Goal: Task Accomplishment & Management: Use online tool/utility

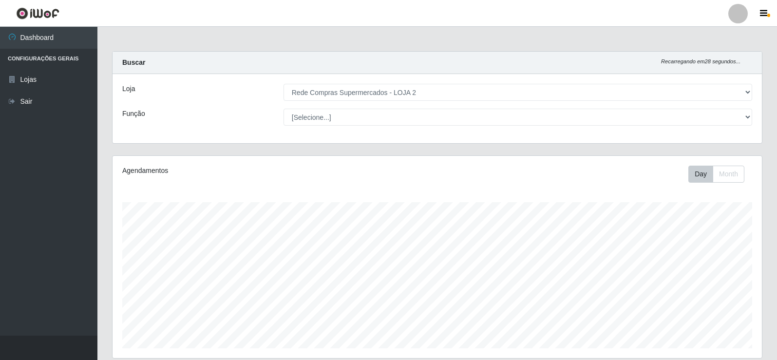
select select "161"
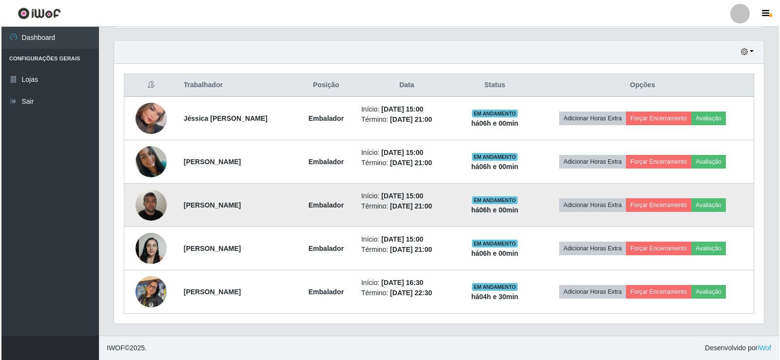
scroll to position [202, 650]
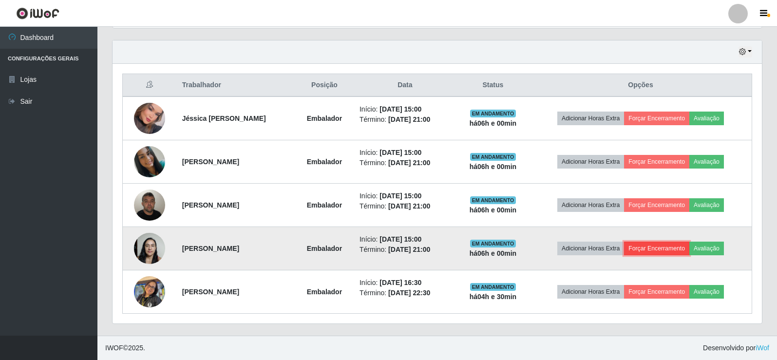
click at [671, 247] on button "Forçar Encerramento" at bounding box center [656, 249] width 65 height 14
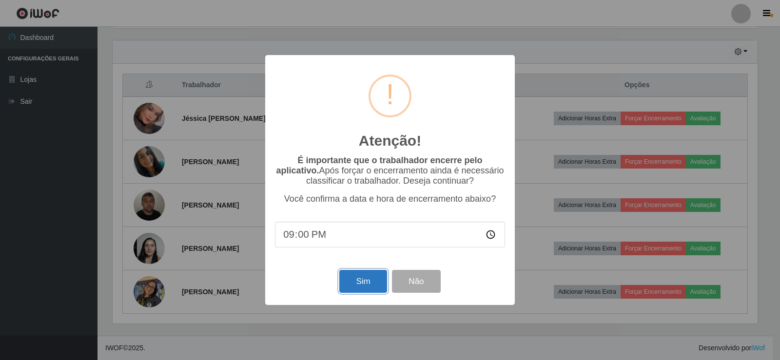
click at [355, 281] on button "Sim" at bounding box center [362, 281] width 47 height 23
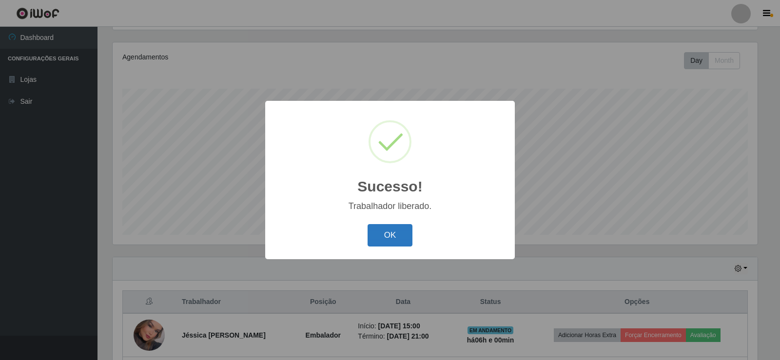
click at [401, 236] on button "OK" at bounding box center [389, 235] width 45 height 23
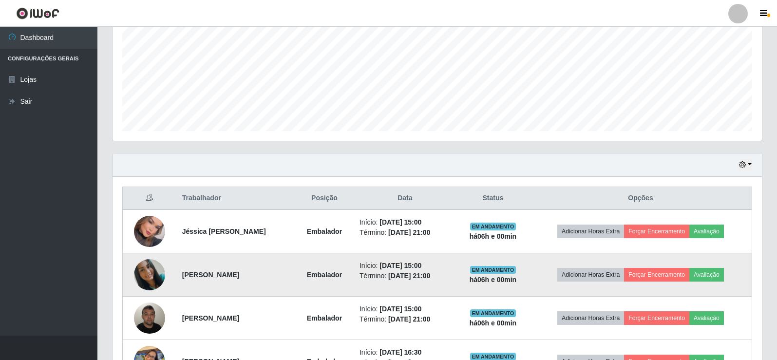
scroll to position [260, 0]
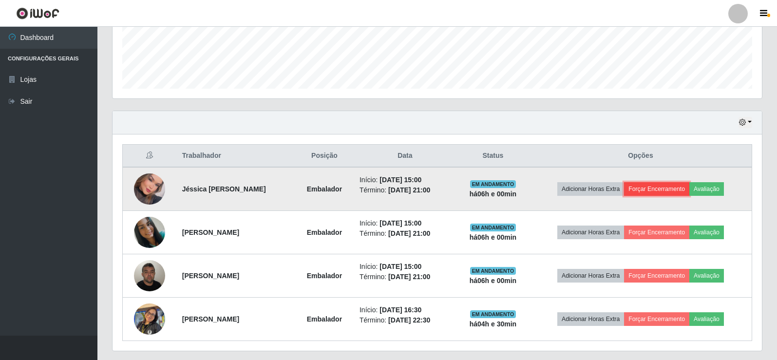
click at [664, 192] on button "Forçar Encerramento" at bounding box center [656, 189] width 65 height 14
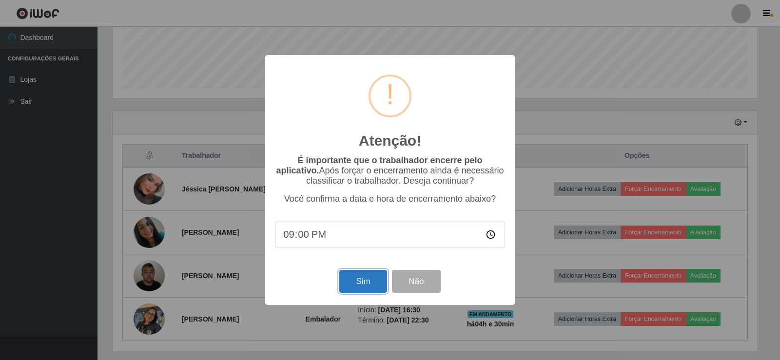
click at [361, 281] on button "Sim" at bounding box center [362, 281] width 47 height 23
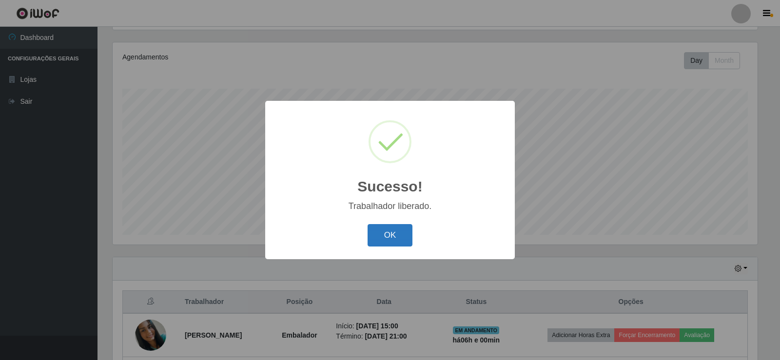
click at [394, 231] on button "OK" at bounding box center [389, 235] width 45 height 23
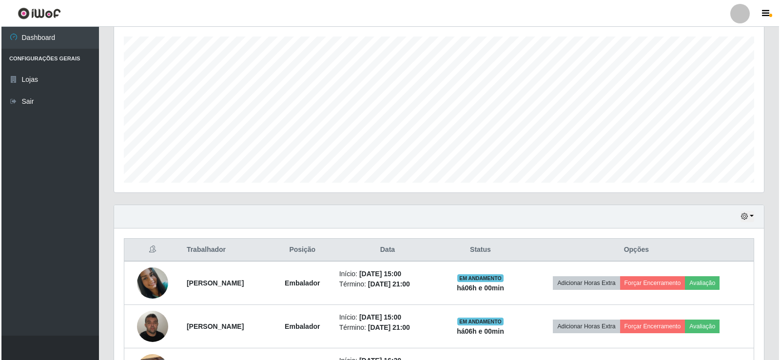
scroll to position [244, 0]
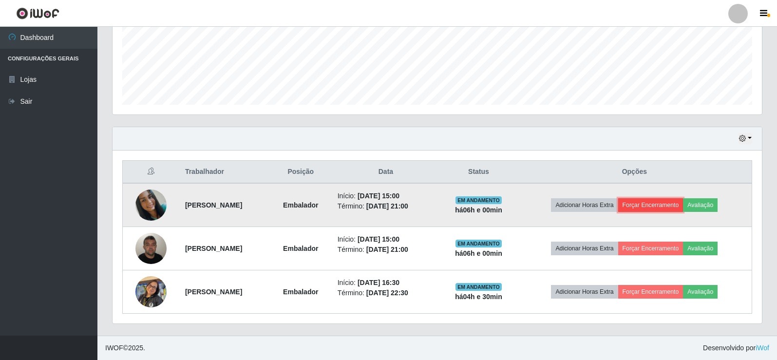
click at [671, 204] on button "Forçar Encerramento" at bounding box center [650, 205] width 65 height 14
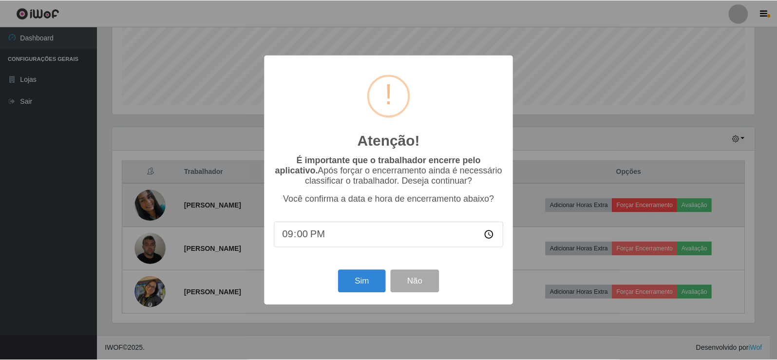
scroll to position [202, 645]
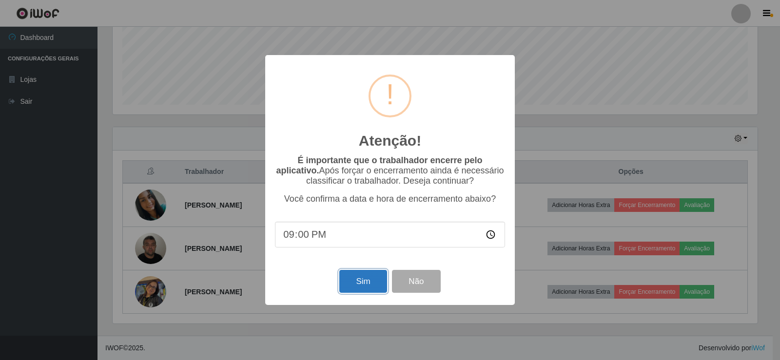
click at [361, 282] on button "Sim" at bounding box center [362, 281] width 47 height 23
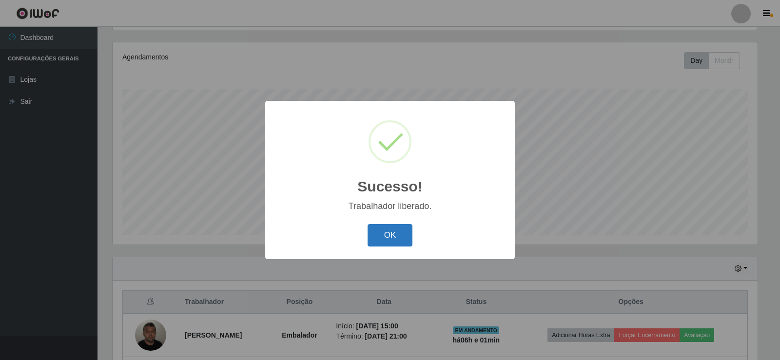
click at [387, 233] on button "OK" at bounding box center [389, 235] width 45 height 23
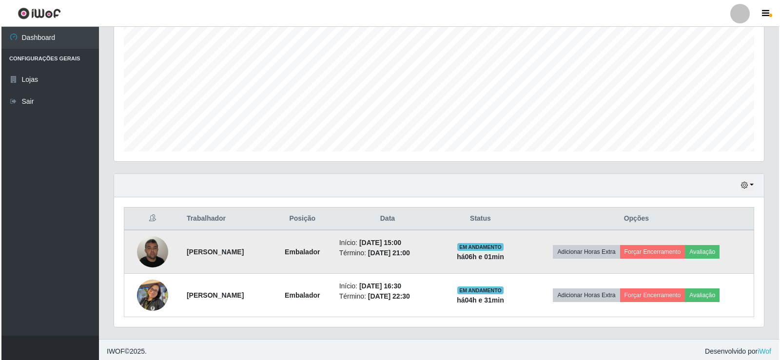
scroll to position [200, 0]
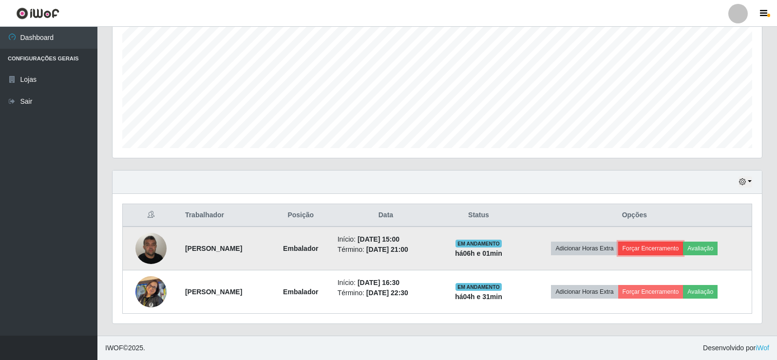
click at [655, 250] on button "Forçar Encerramento" at bounding box center [650, 249] width 65 height 14
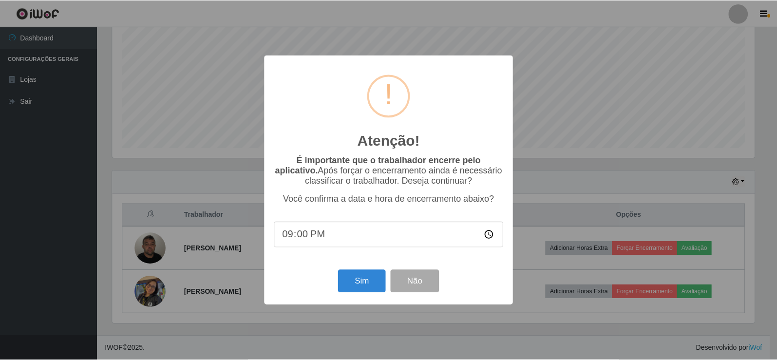
scroll to position [202, 645]
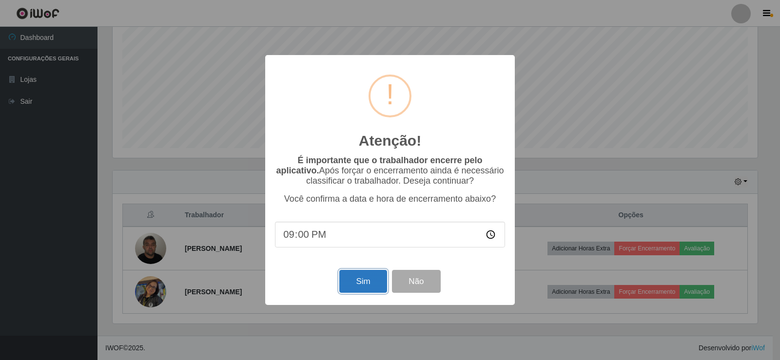
click at [356, 283] on button "Sim" at bounding box center [362, 281] width 47 height 23
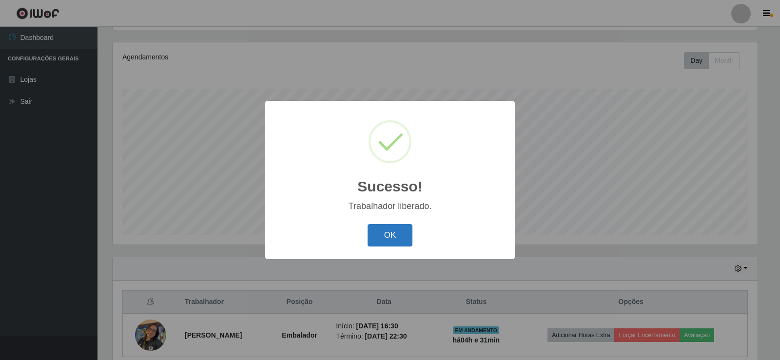
click at [396, 237] on button "OK" at bounding box center [389, 235] width 45 height 23
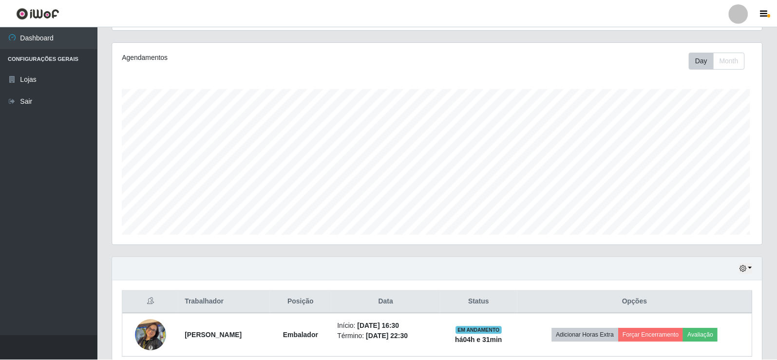
scroll to position [202, 650]
